Goal: Information Seeking & Learning: Learn about a topic

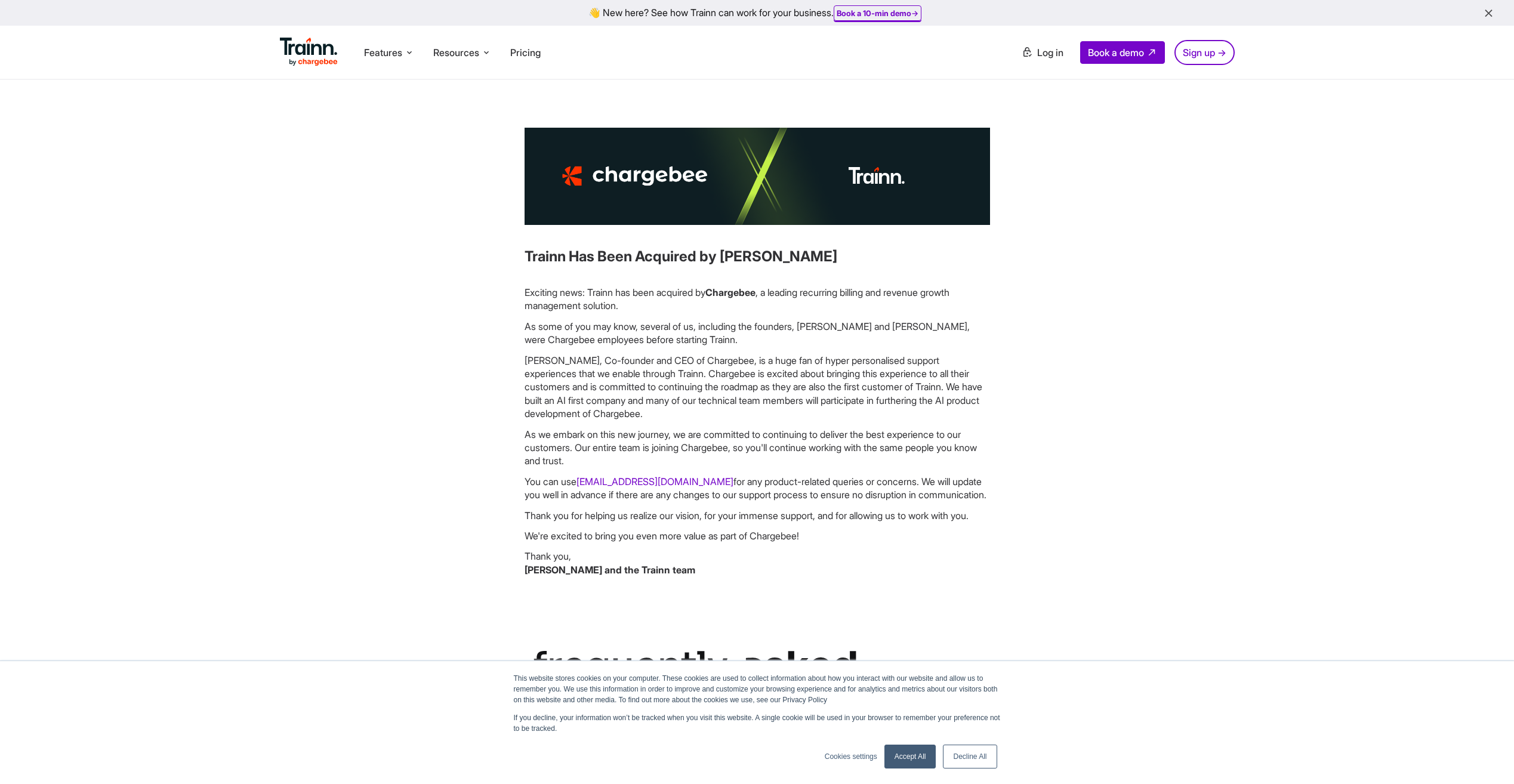
click at [298, 64] on img at bounding box center [309, 51] width 58 height 29
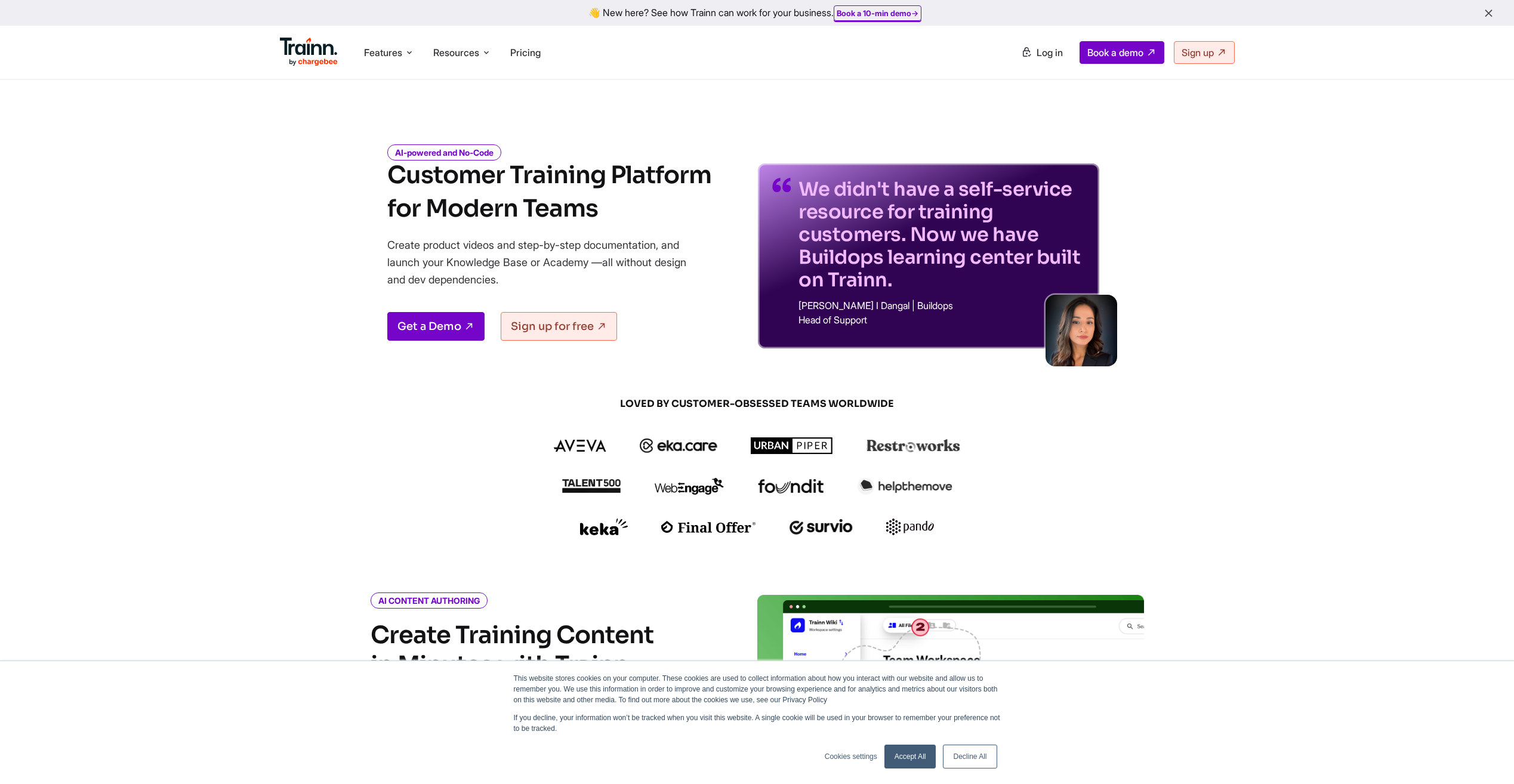
drag, startPoint x: 418, startPoint y: 188, endPoint x: 649, endPoint y: 215, distance: 232.6
click at [649, 215] on h1 "Customer Training Platform for Modern Teams" at bounding box center [549, 192] width 324 height 66
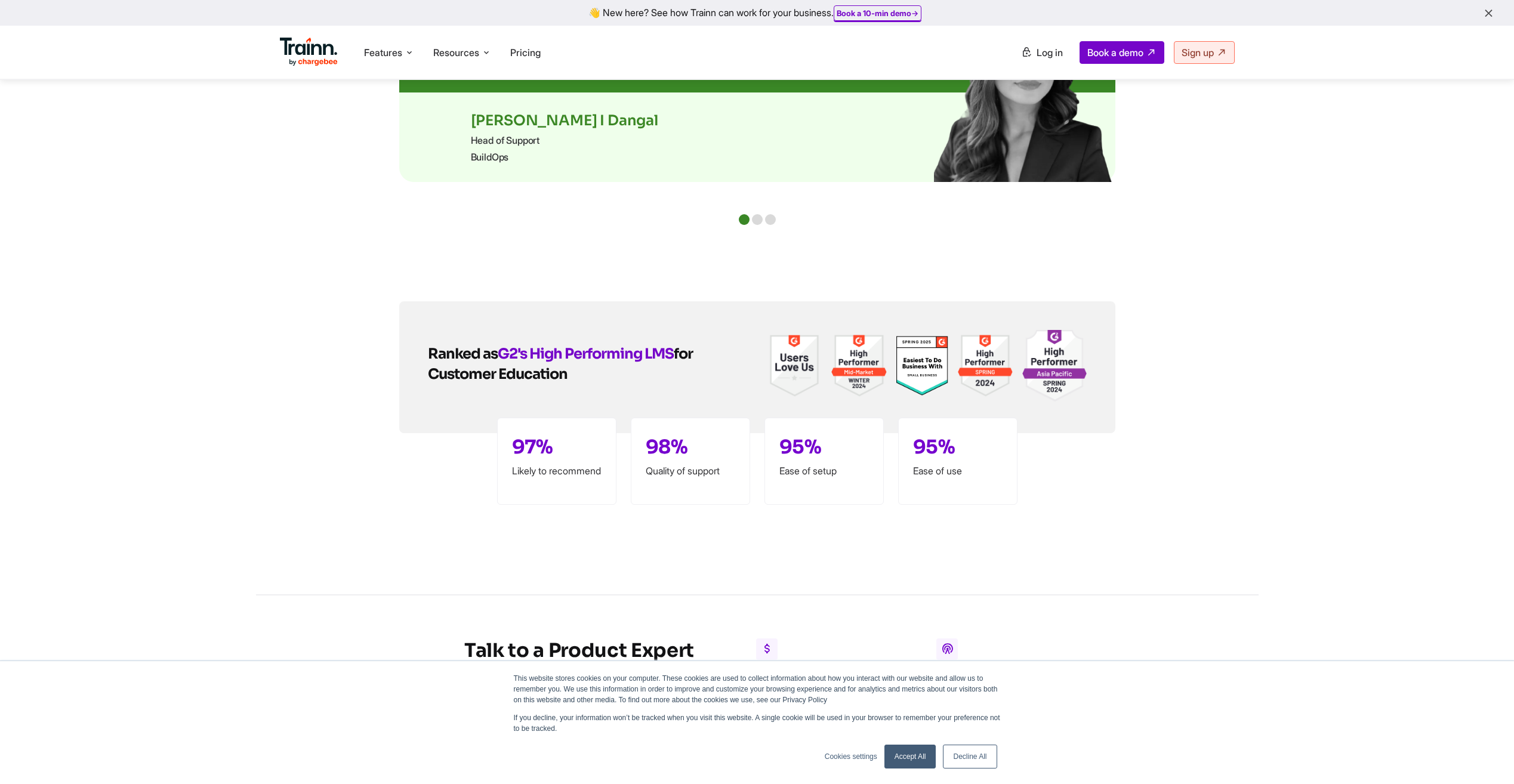
scroll to position [2446, 0]
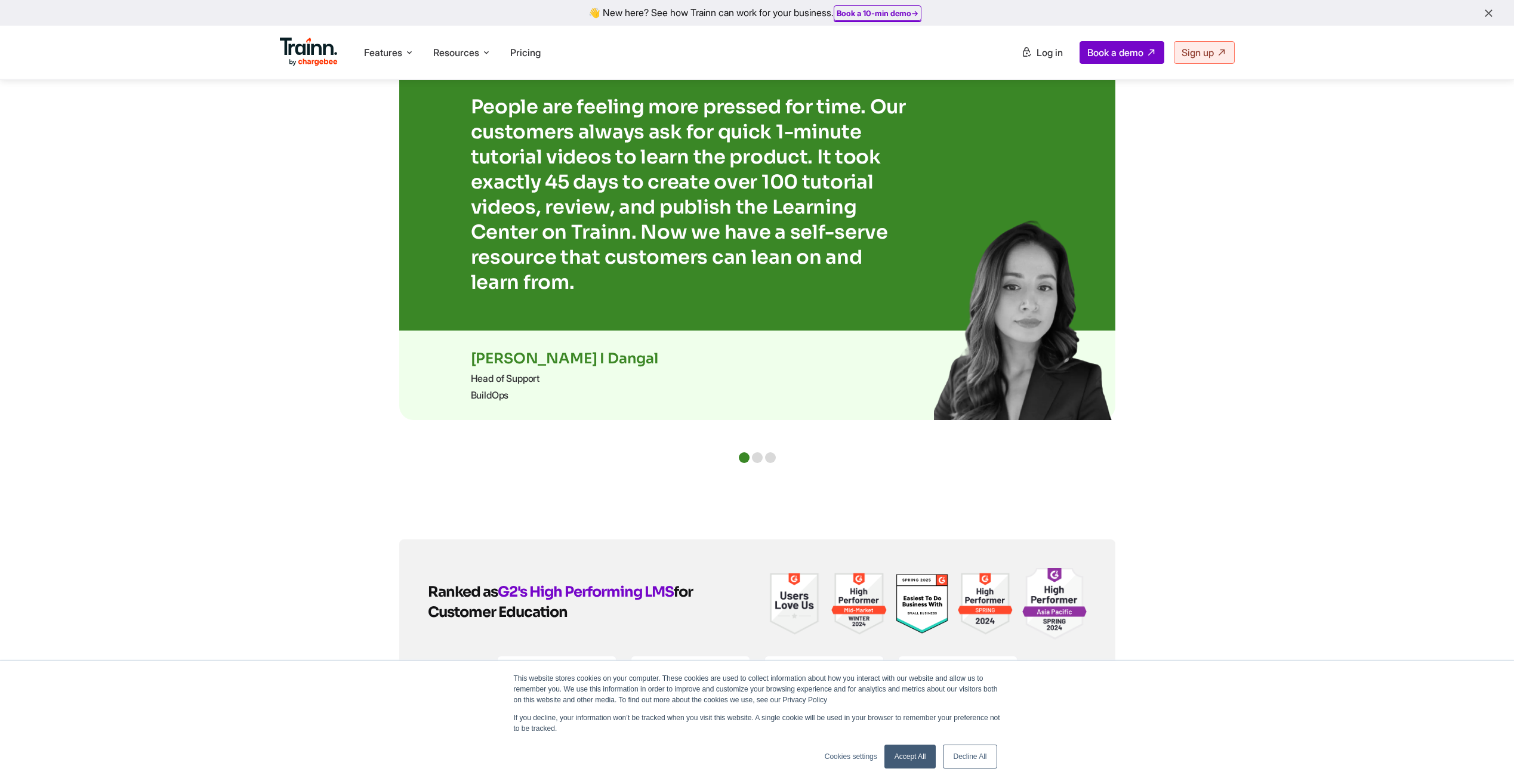
click at [757, 455] on div at bounding box center [756, 457] width 10 height 10
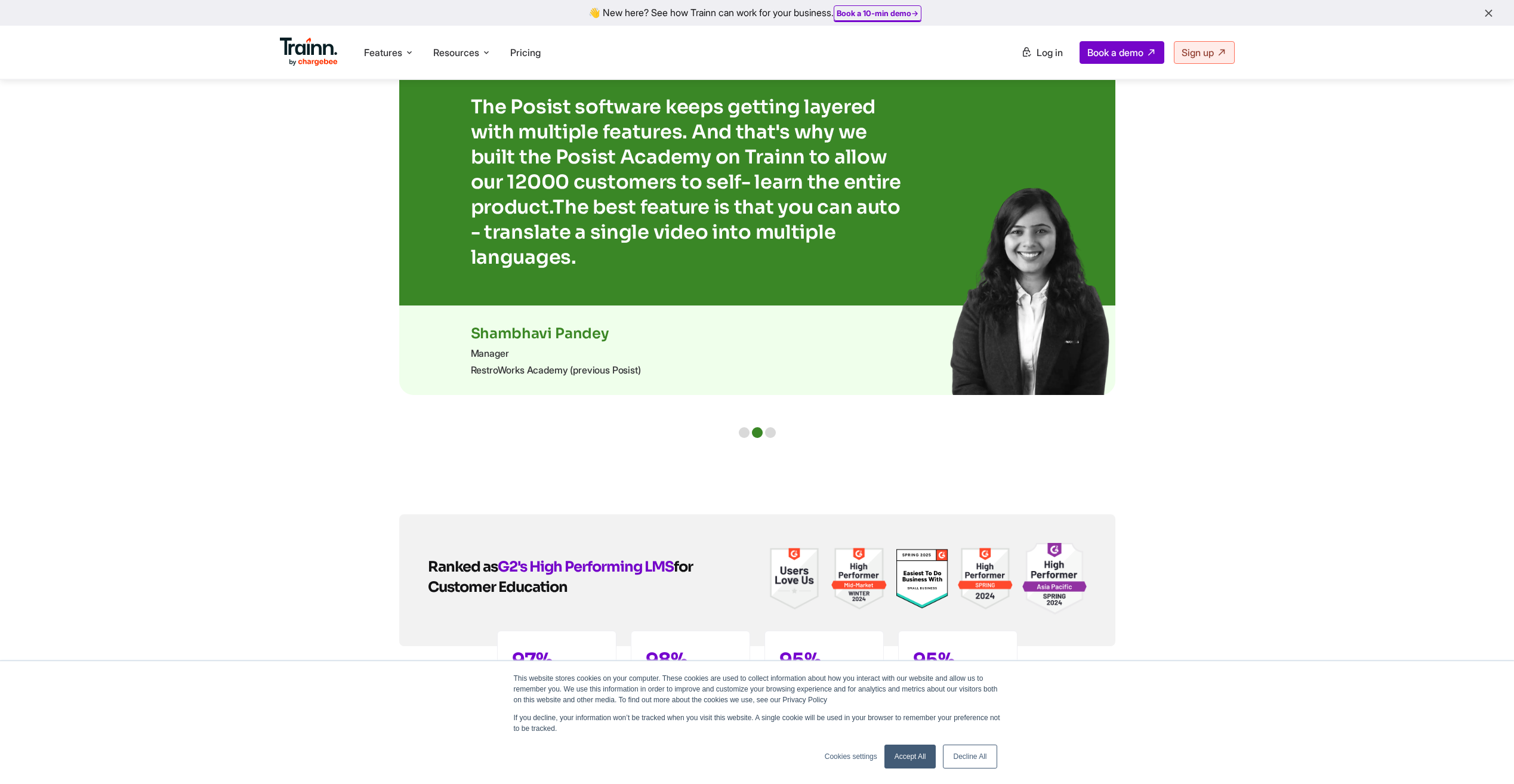
drag, startPoint x: 768, startPoint y: 451, endPoint x: 771, endPoint y: 443, distance: 8.5
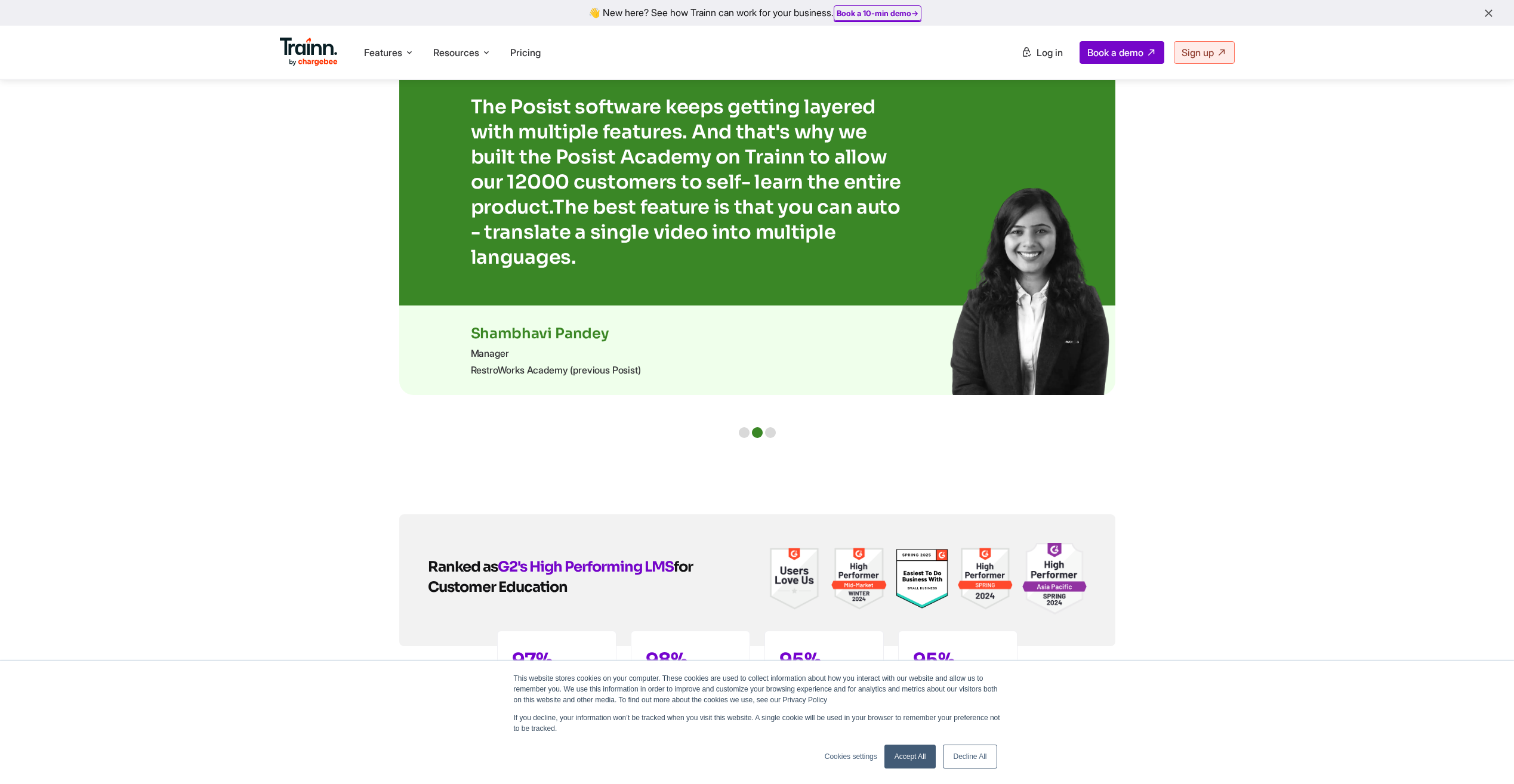
click at [773, 430] on div at bounding box center [769, 432] width 10 height 10
